Goal: Check status: Check status

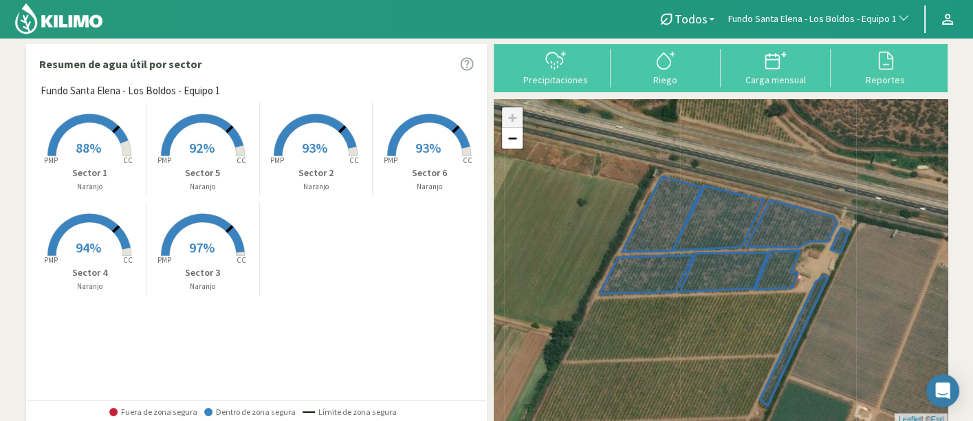
click at [217, 142] on rect at bounding box center [203, 157] width 110 height 110
